Goal: Find specific page/section: Find specific page/section

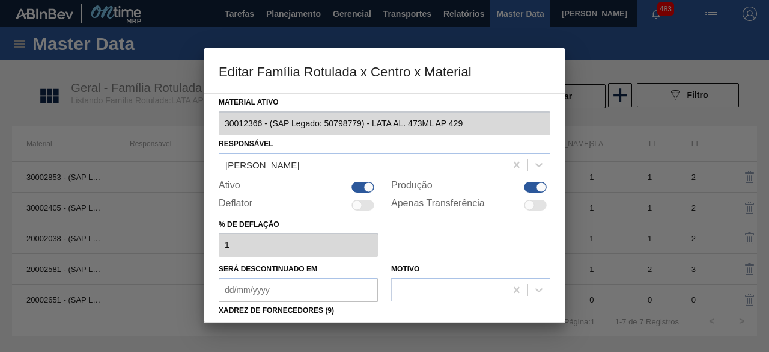
scroll to position [180, 0]
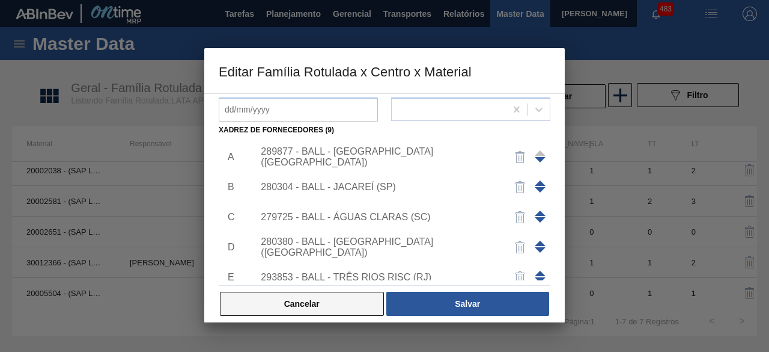
click at [356, 299] on button "Cancelar" at bounding box center [302, 304] width 164 height 24
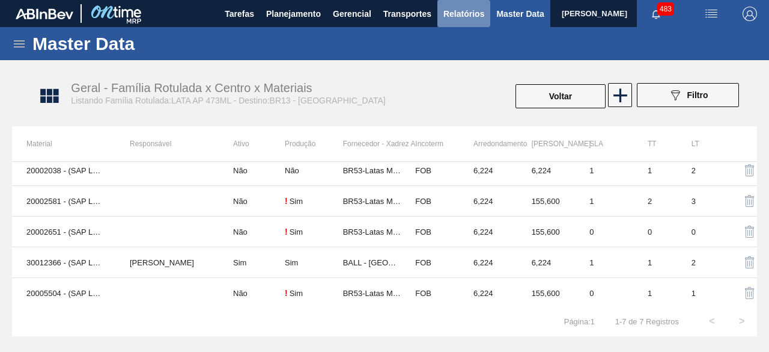
click at [464, 17] on span "Relatórios" at bounding box center [464, 14] width 41 height 14
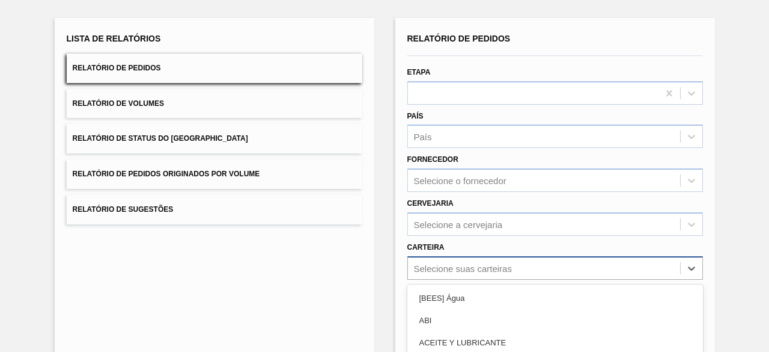
click at [510, 268] on div "option Açúcar Líquido focused, 5 of 101. 101 results available. Use Up and Down…" at bounding box center [556, 267] width 296 height 23
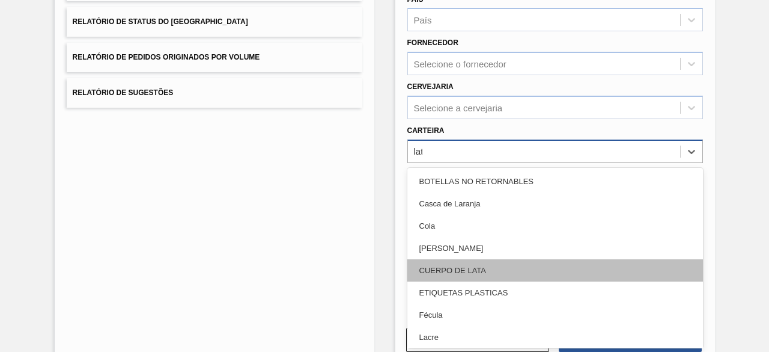
type input "lata"
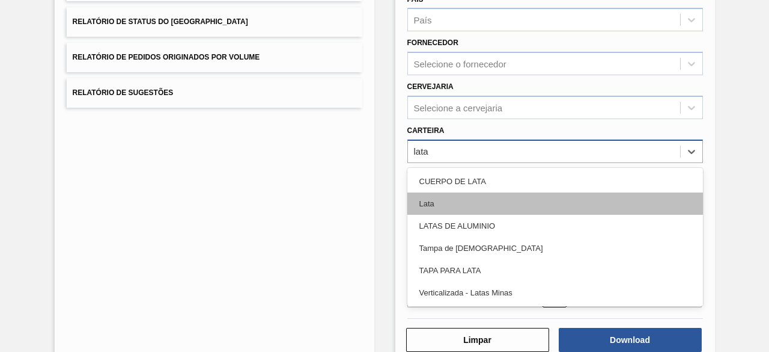
click at [493, 201] on div "Lata" at bounding box center [556, 203] width 296 height 22
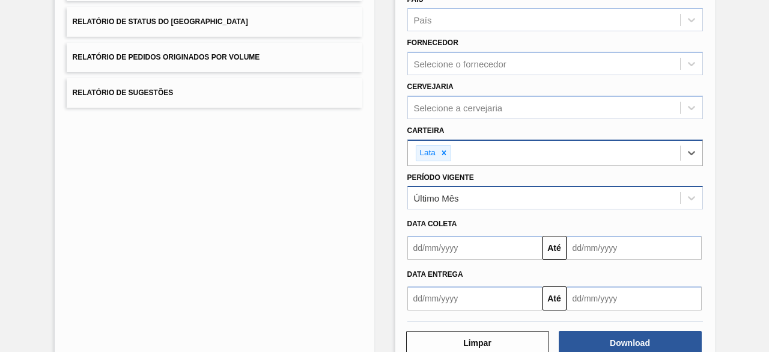
scroll to position [206, 0]
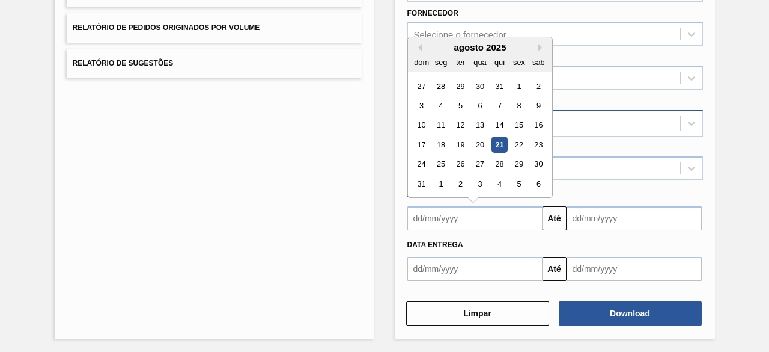
click at [487, 220] on input "text" at bounding box center [475, 218] width 135 height 24
click at [496, 139] on div "21" at bounding box center [499, 144] width 16 height 16
type input "21/08/2025"
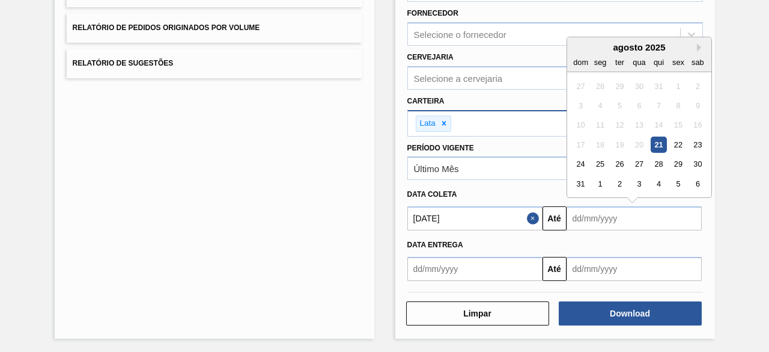
click at [588, 215] on input "text" at bounding box center [634, 218] width 135 height 24
click at [582, 160] on div "24" at bounding box center [581, 164] width 16 height 16
type input "24/08/2025"
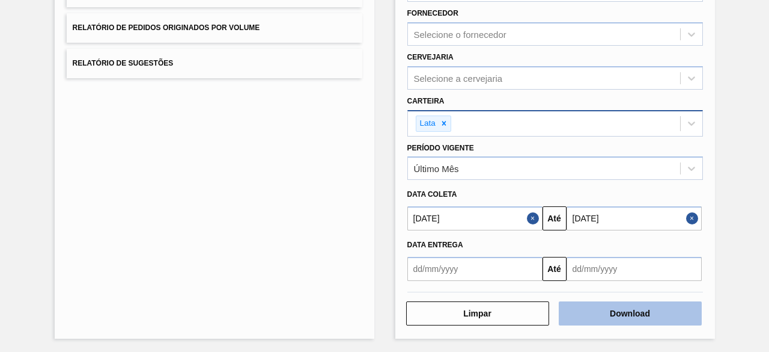
click at [615, 319] on button "Download" at bounding box center [630, 313] width 143 height 24
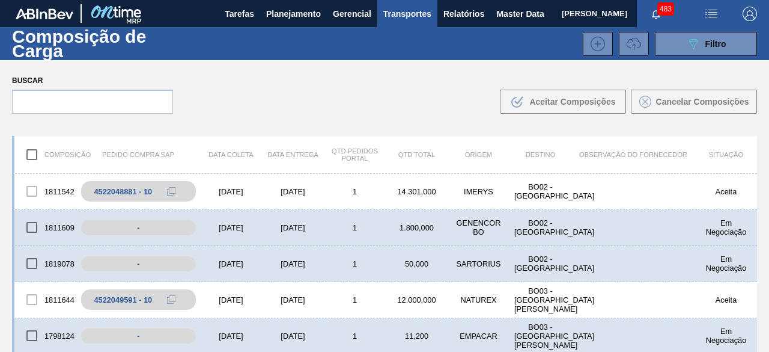
click at [562, 20] on span "[PERSON_NAME]" at bounding box center [595, 13] width 66 height 27
click at [508, 19] on span "Master Data" at bounding box center [519, 14] width 47 height 14
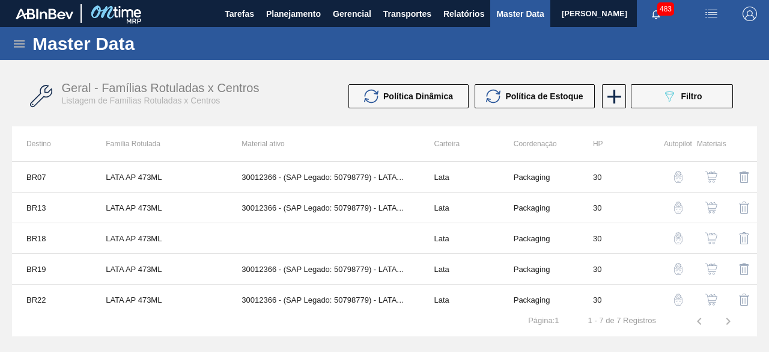
click at [18, 46] on icon at bounding box center [19, 43] width 11 height 7
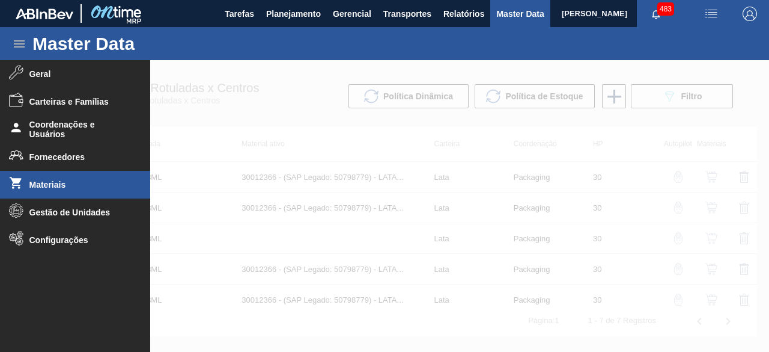
click at [66, 191] on li "Materiais" at bounding box center [75, 185] width 150 height 28
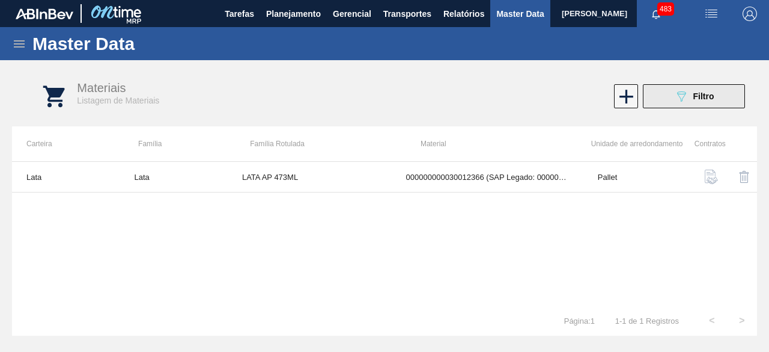
click at [650, 105] on button "089F7B8B-B2A5-4AFE-B5C0-19BA573D28AC Filtro" at bounding box center [694, 96] width 102 height 24
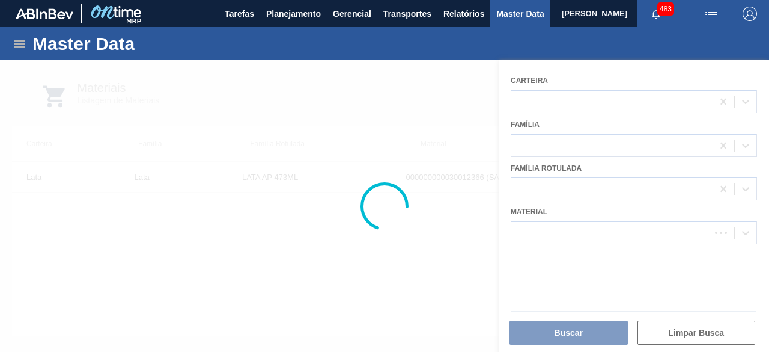
click at [596, 237] on div at bounding box center [384, 206] width 769 height 292
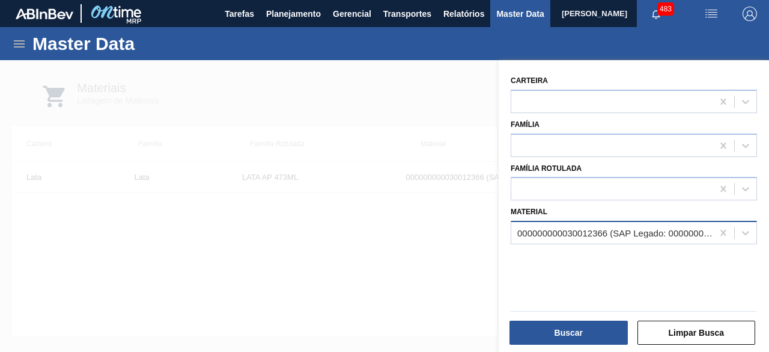
click at [531, 231] on div "000000000030012366 (SAP Legado: 000000000050798779) - LATA AL. 473ML AP 429" at bounding box center [615, 233] width 197 height 10
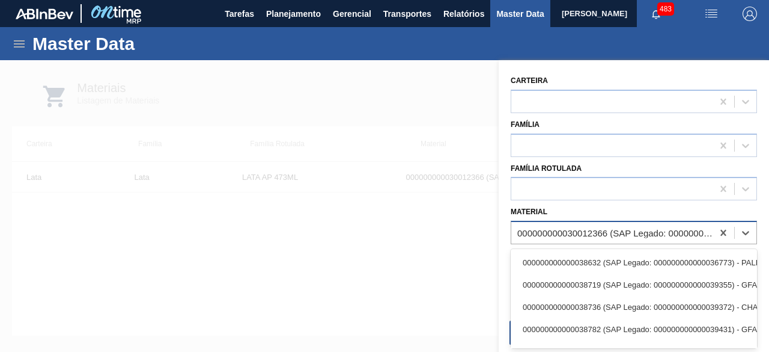
paste input "30034439"
type input "30034439"
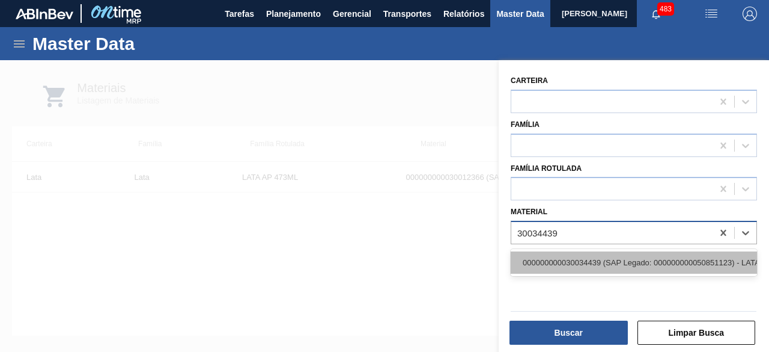
click at [541, 261] on div "000000000030034439 (SAP Legado: 000000000050851123) - LATA AL 350ML GCAZ WANDIN…" at bounding box center [634, 262] width 246 height 22
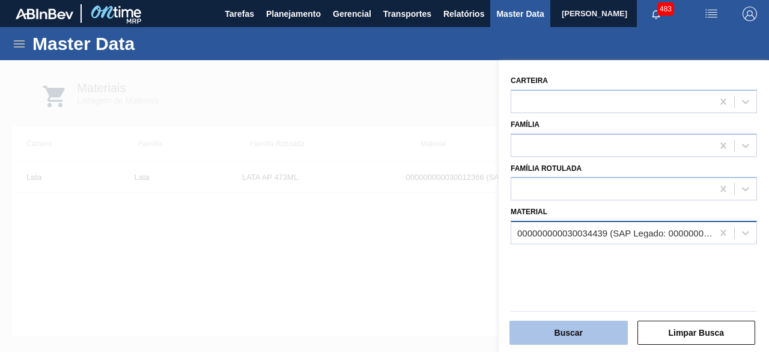
click at [568, 328] on button "Buscar" at bounding box center [569, 332] width 118 height 24
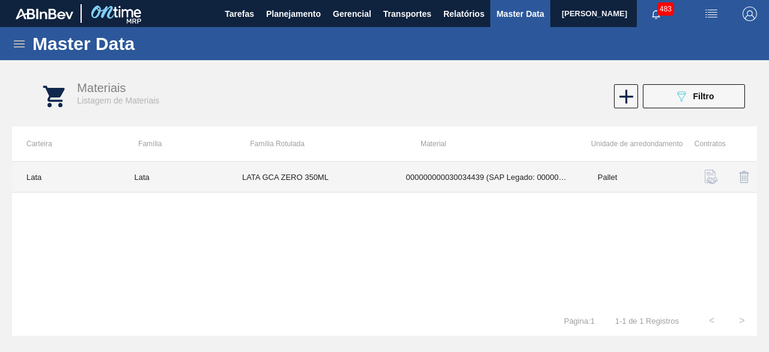
click at [345, 175] on td "LATA GCA ZERO 350ML" at bounding box center [310, 177] width 164 height 31
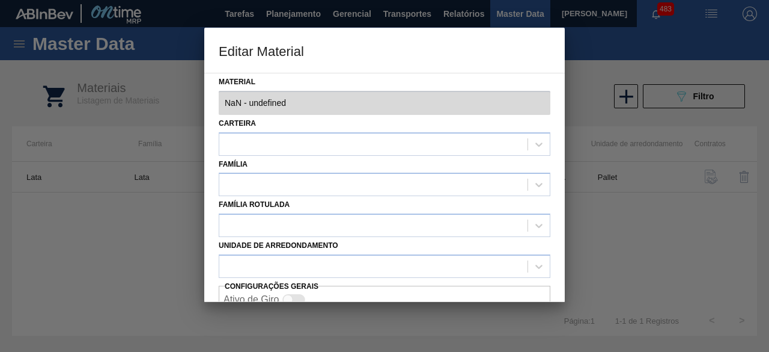
type input "30034439 - 000000000030034439 (SAP Legado: 000000000050851123) - LATA AL 350ML …"
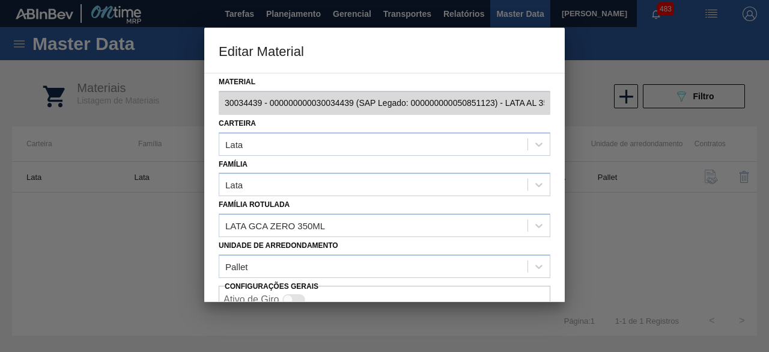
scroll to position [50, 0]
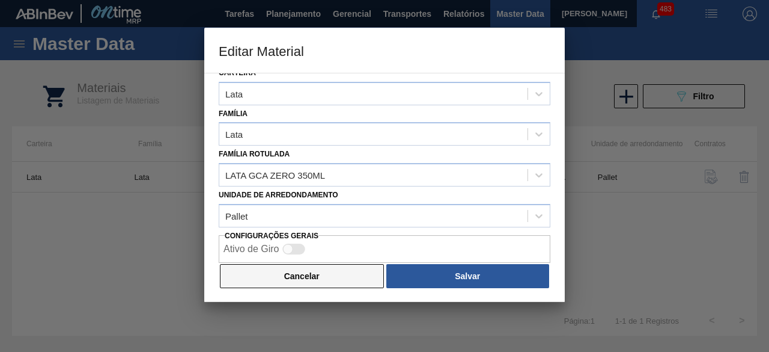
click at [338, 282] on button "Cancelar" at bounding box center [302, 276] width 164 height 24
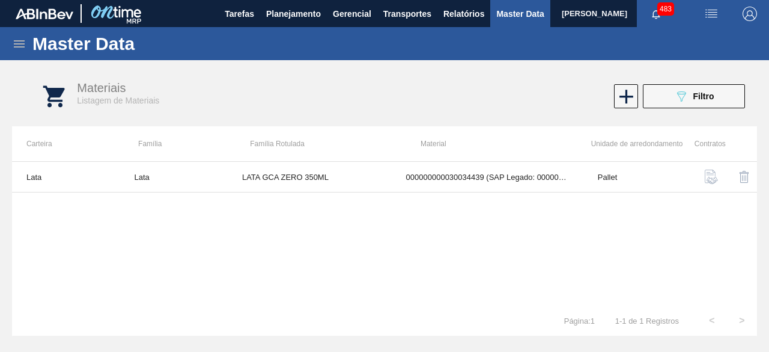
drag, startPoint x: 671, startPoint y: 93, endPoint x: 671, endPoint y: 100, distance: 6.6
click at [671, 93] on button "089F7B8B-B2A5-4AFE-B5C0-19BA573D28AC Filtro" at bounding box center [694, 96] width 102 height 24
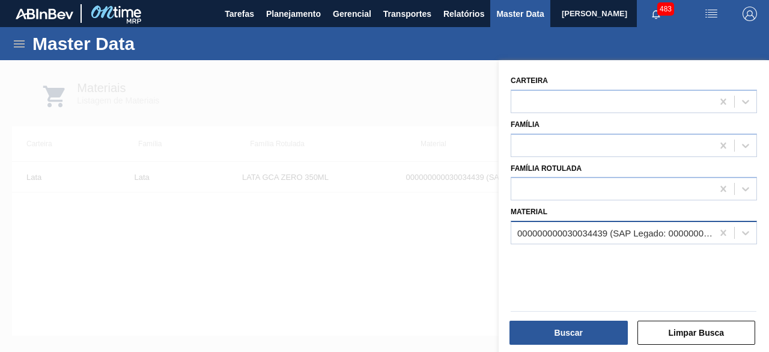
click at [611, 234] on div "000000000030034439 (SAP Legado: 000000000050851123) - LATA AL 350ML GCAZ WANDIN…" at bounding box center [615, 233] width 197 height 10
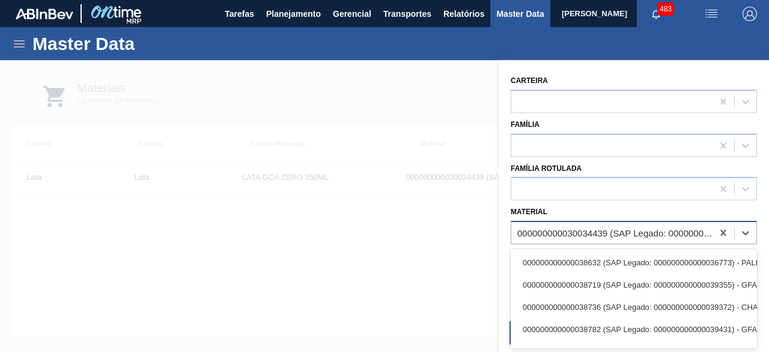
click at [611, 231] on div "000000000030034439 (SAP Legado: 000000000050851123) - LATA AL 350ML GCAZ WANDIN…" at bounding box center [615, 233] width 197 height 10
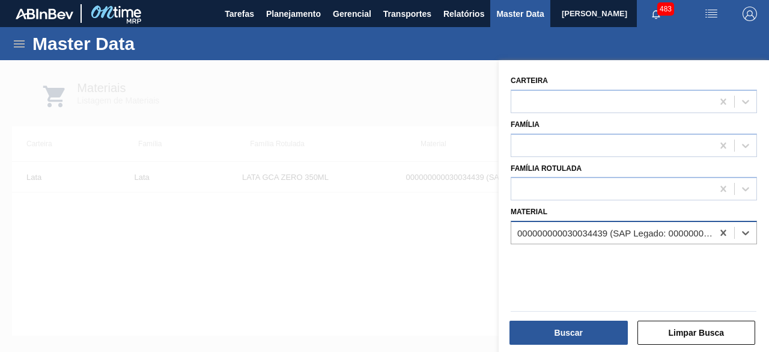
click at [581, 237] on div "000000000030034439 (SAP Legado: 000000000050851123) - LATA AL 350ML GCAZ WANDIN…" at bounding box center [615, 233] width 197 height 10
paste input "30034217"
type input "30034217"
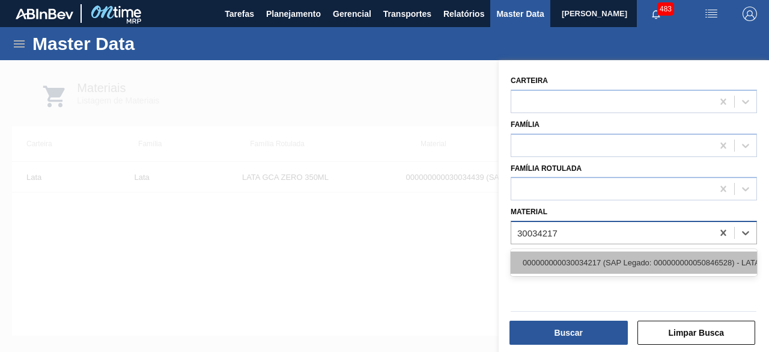
click at [549, 264] on div "000000000030034217 (SAP Legado: 000000000050846528) - LATA AL 350ML BC ZERO NF25" at bounding box center [634, 262] width 246 height 22
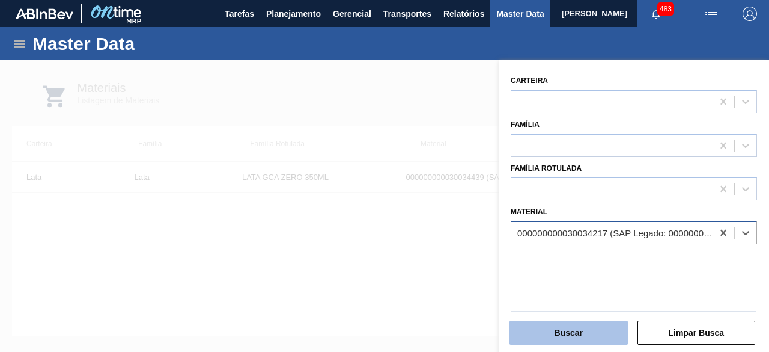
click at [575, 340] on button "Buscar" at bounding box center [569, 332] width 118 height 24
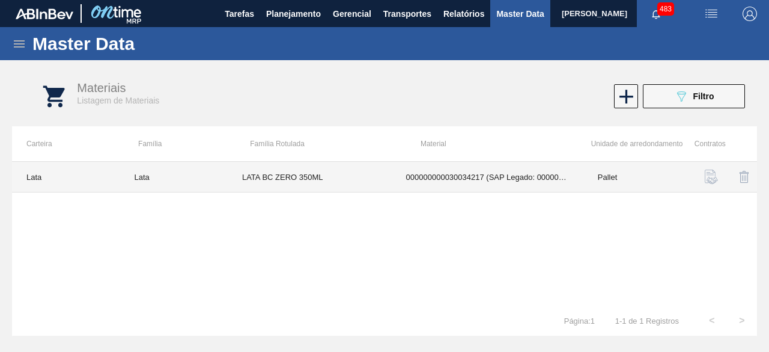
click at [386, 186] on td "LATA BC ZERO 350ML" at bounding box center [310, 177] width 164 height 31
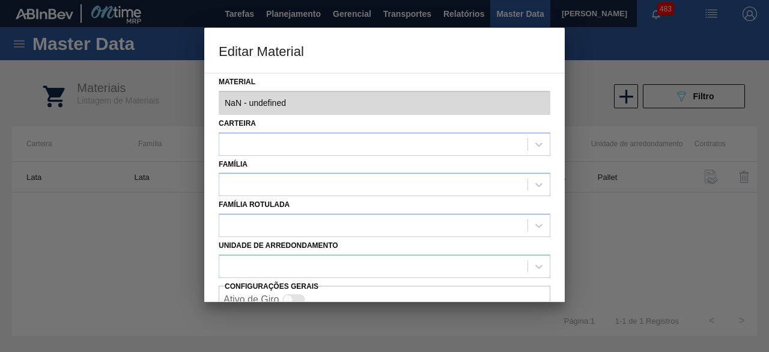
type input "30034217 - 000000000030034217 (SAP Legado: 000000000050846528) - LATA AL 350ML …"
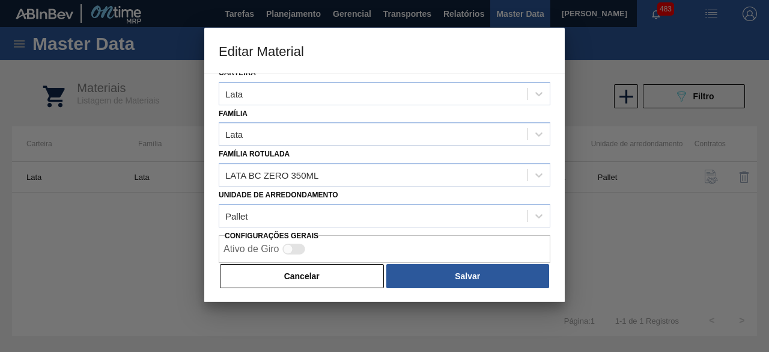
drag, startPoint x: 353, startPoint y: 283, endPoint x: 552, endPoint y: 129, distance: 251.4
click at [355, 283] on button "Cancelar" at bounding box center [302, 276] width 164 height 24
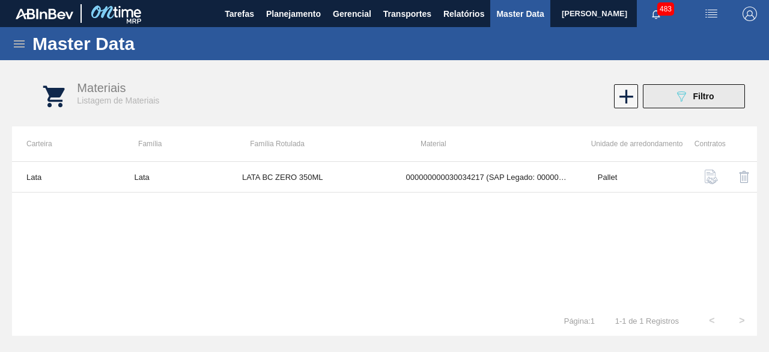
click at [691, 100] on div "089F7B8B-B2A5-4AFE-B5C0-19BA573D28AC Filtro" at bounding box center [694, 96] width 40 height 14
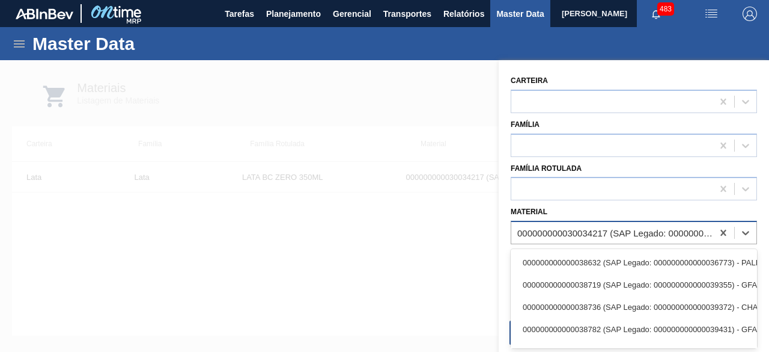
click at [592, 228] on div "000000000030034217 (SAP Legado: 000000000050846528) - LATA AL 350ML BC ZERO NF25" at bounding box center [615, 233] width 197 height 10
paste input "30029419"
type input "30029419"
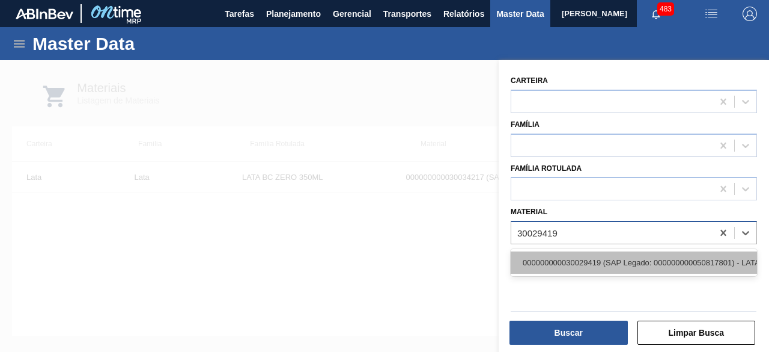
click at [588, 256] on div "000000000030029419 (SAP Legado: 000000000050817801) - LATA AL 269ML STELLA PURE…" at bounding box center [634, 262] width 246 height 22
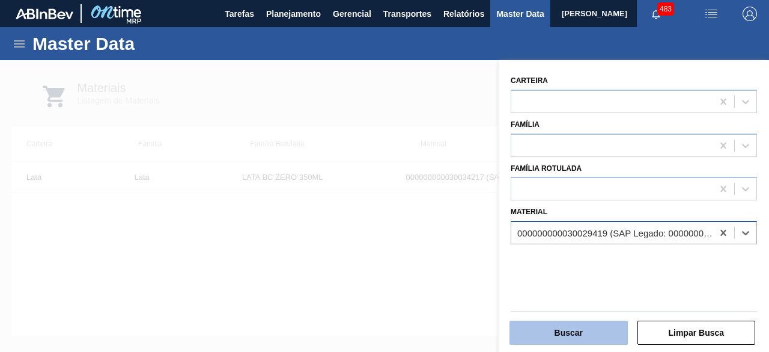
click at [589, 335] on button "Buscar" at bounding box center [569, 332] width 118 height 24
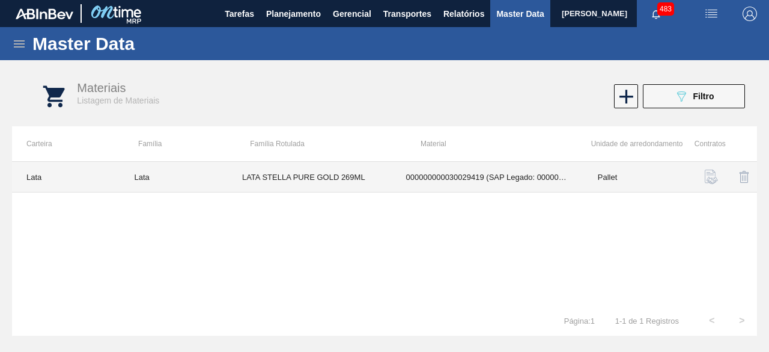
click at [322, 171] on td "LATA STELLA PURE GOLD 269ML" at bounding box center [310, 177] width 164 height 31
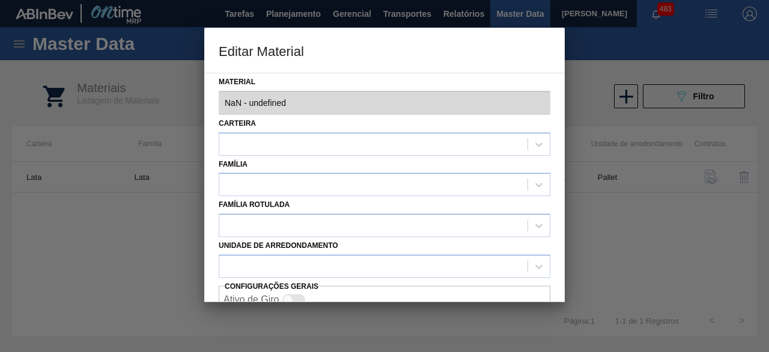
type input "30029419 - 000000000030029419 (SAP Legado: 000000000050817801) - LATA AL 269ML …"
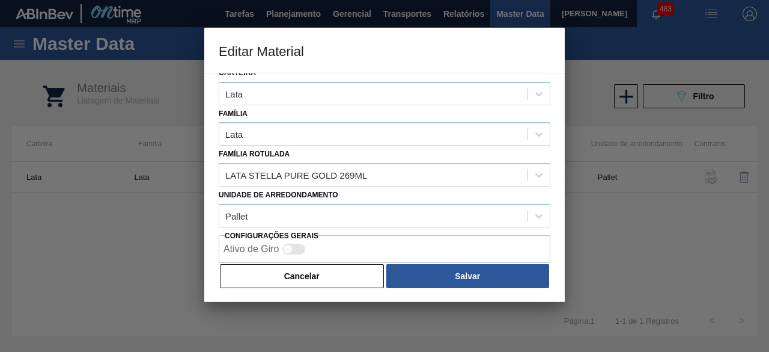
drag, startPoint x: 334, startPoint y: 272, endPoint x: 404, endPoint y: 210, distance: 93.3
click at [335, 272] on button "Cancelar" at bounding box center [302, 276] width 164 height 24
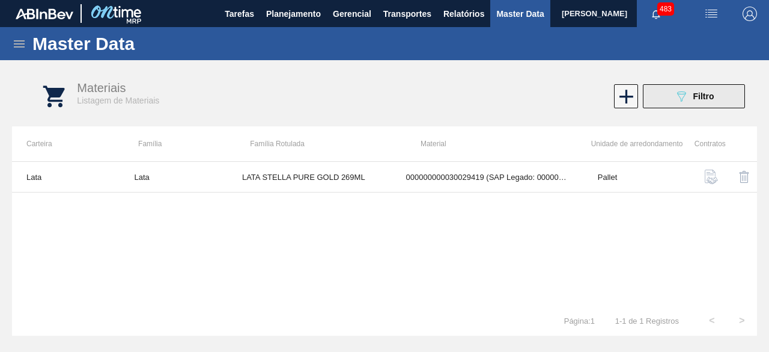
click at [667, 102] on button "089F7B8B-B2A5-4AFE-B5C0-19BA573D28AC Filtro" at bounding box center [694, 96] width 102 height 24
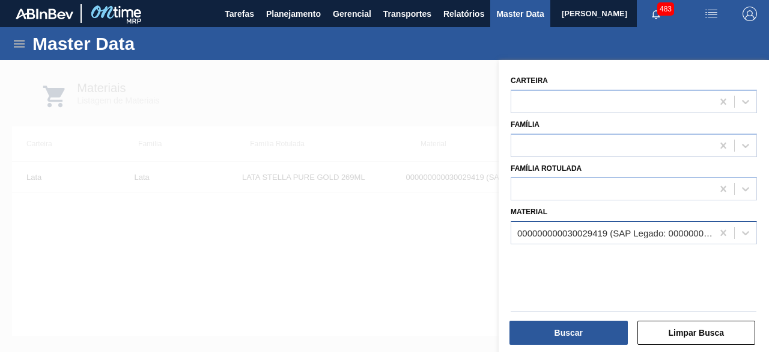
click at [569, 230] on div "000000000030029419 (SAP Legado: 000000000050817801) - LATA AL 269ML STELLA PURE…" at bounding box center [615, 233] width 197 height 10
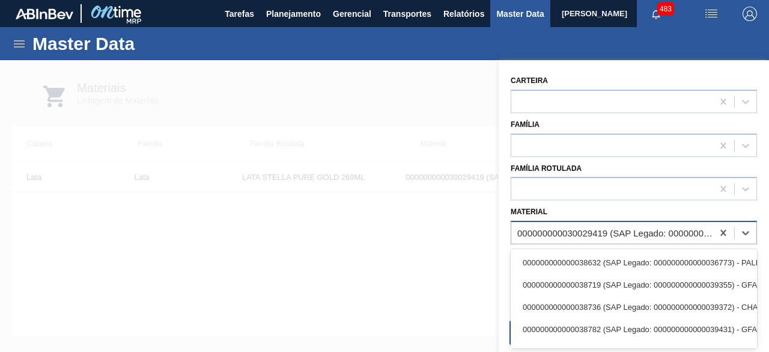
paste input "30012350"
type input "30012350"
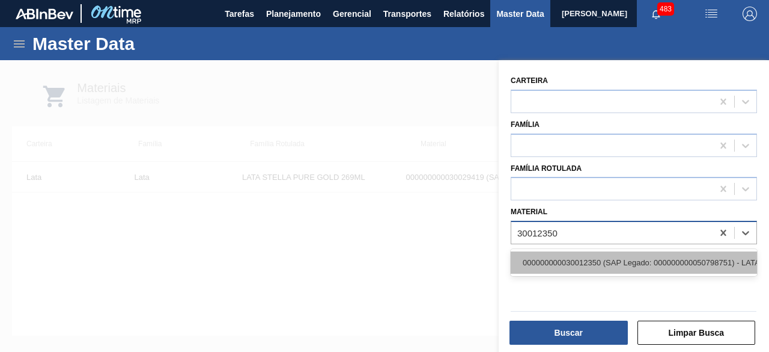
click at [572, 258] on div "000000000030012350 (SAP Legado: 000000000050798751) - LATA AL. 350ML BUD SLK 429" at bounding box center [634, 262] width 246 height 22
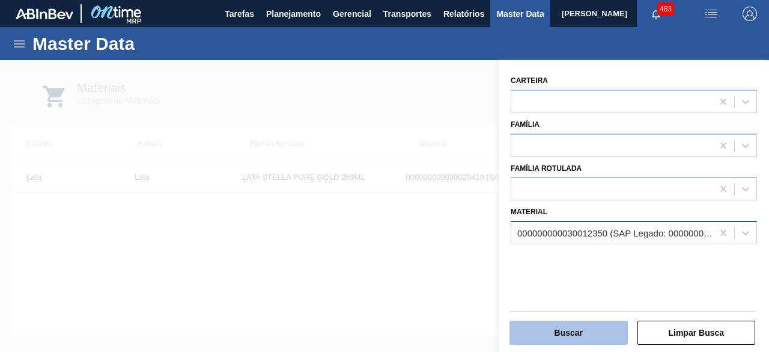
click at [583, 339] on button "Buscar" at bounding box center [569, 332] width 118 height 24
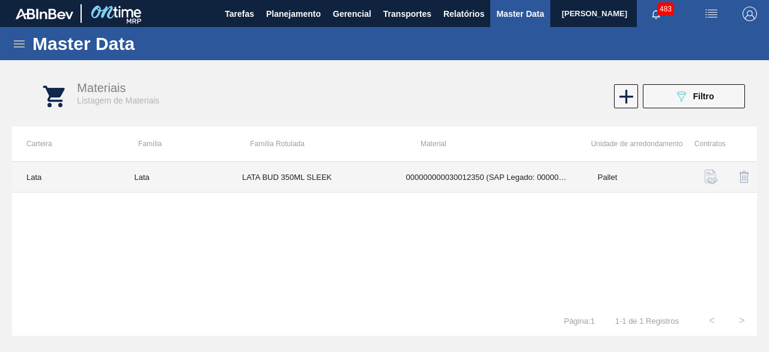
click at [335, 172] on td "LATA BUD 350ML SLEEK" at bounding box center [310, 177] width 164 height 31
